Goal: Information Seeking & Learning: Learn about a topic

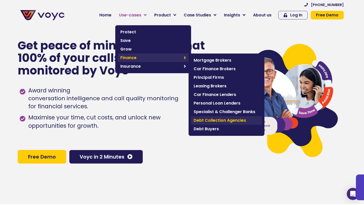
click at [227, 122] on span "Debt Collection Agencies" at bounding box center [227, 121] width 66 height 6
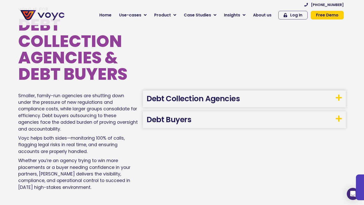
click at [265, 104] on h3 "Debt Collection Agencies" at bounding box center [244, 99] width 203 height 17
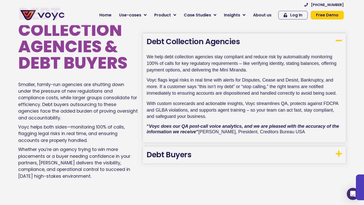
scroll to position [814, 0]
